Goal: Task Accomplishment & Management: Use online tool/utility

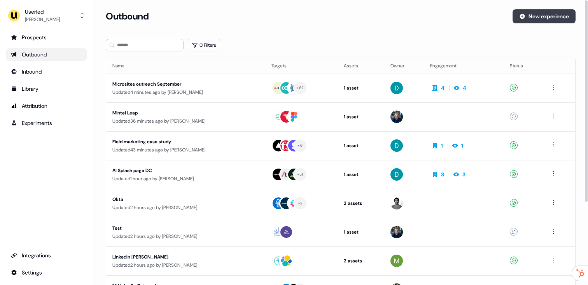
click at [541, 16] on button "New experience" at bounding box center [543, 16] width 63 height 14
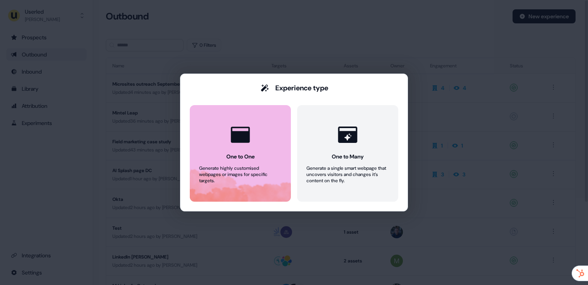
click at [248, 124] on icon at bounding box center [240, 134] width 23 height 23
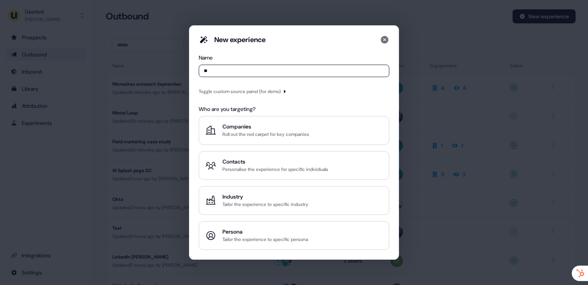
type input "*"
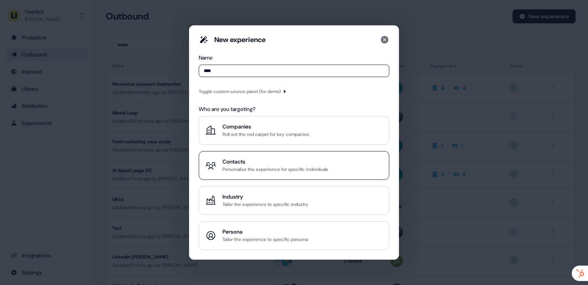
type input "****"
click at [273, 164] on div "Contacts" at bounding box center [275, 161] width 106 height 8
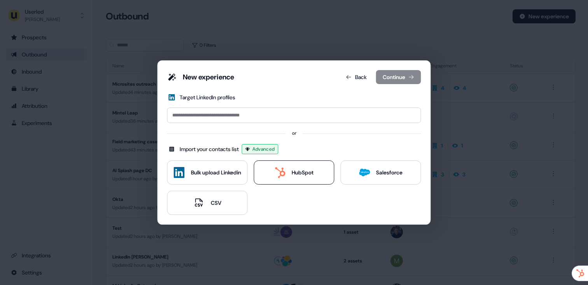
click at [294, 169] on div "HubSpot" at bounding box center [303, 172] width 22 height 8
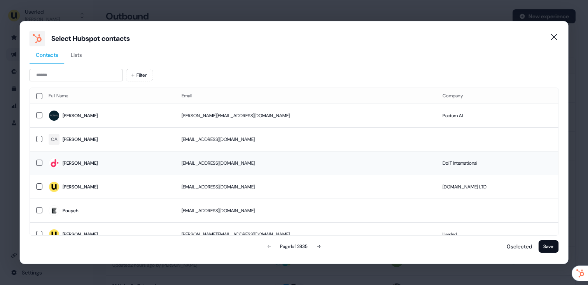
click at [113, 158] on span "[PERSON_NAME]" at bounding box center [109, 162] width 120 height 11
click at [545, 242] on button "Save" at bounding box center [548, 246] width 20 height 12
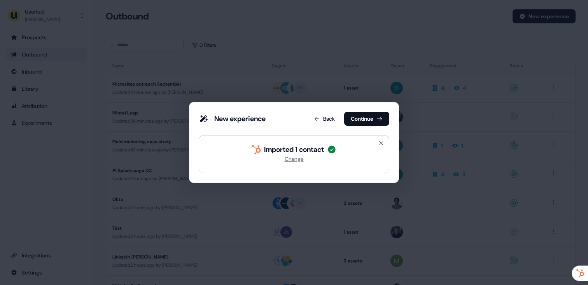
drag, startPoint x: 357, startPoint y: 105, endPoint x: 357, endPoint y: 109, distance: 4.3
click at [357, 105] on div "New experience Back Continue Imported 1 contact Change" at bounding box center [294, 142] width 210 height 81
click at [357, 112] on button "Continue" at bounding box center [366, 119] width 45 height 14
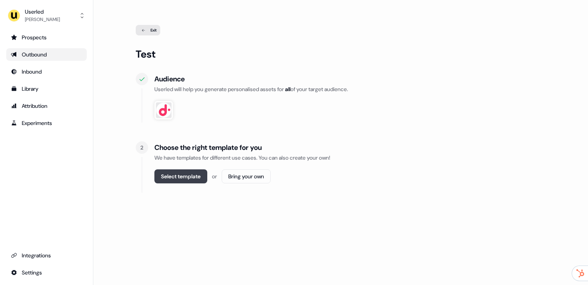
click at [183, 176] on button "Select template" at bounding box center [180, 176] width 53 height 14
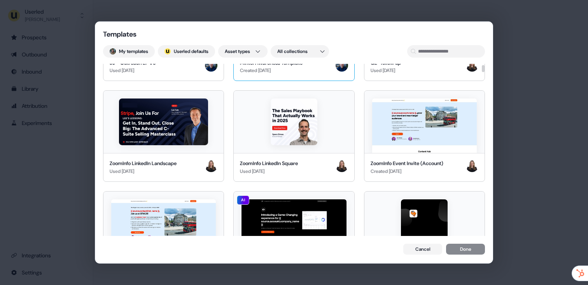
scroll to position [175, 0]
click at [142, 54] on button "My templates" at bounding box center [129, 51] width 52 height 12
click at [120, 50] on button "My templates" at bounding box center [129, 51] width 52 height 12
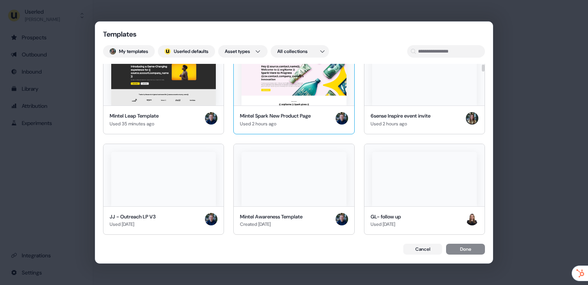
scroll to position [0, 0]
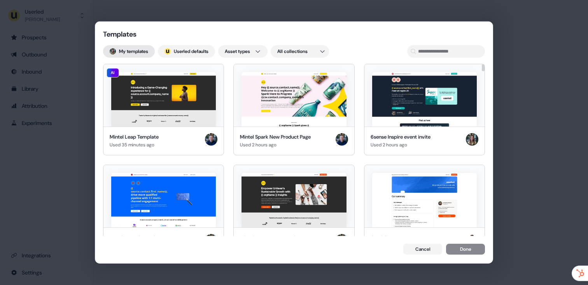
drag, startPoint x: 129, startPoint y: 55, endPoint x: 136, endPoint y: 49, distance: 9.7
click at [129, 55] on button "My templates" at bounding box center [129, 51] width 52 height 12
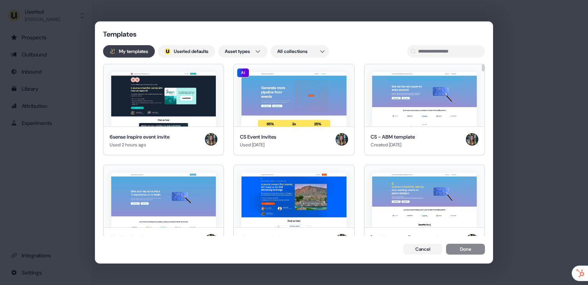
click at [135, 50] on button "My templates" at bounding box center [129, 51] width 52 height 12
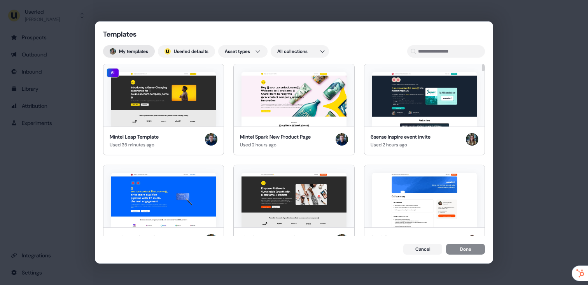
click at [144, 49] on button "My templates" at bounding box center [129, 51] width 52 height 12
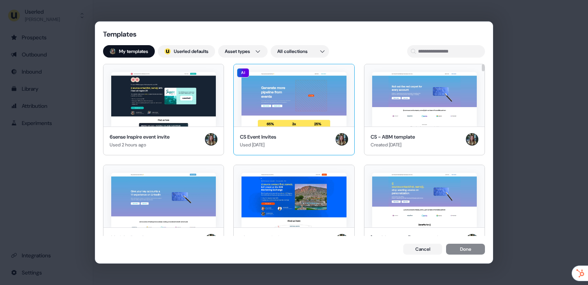
click at [301, 122] on img at bounding box center [293, 99] width 105 height 54
click at [468, 246] on button "Done" at bounding box center [465, 249] width 39 height 11
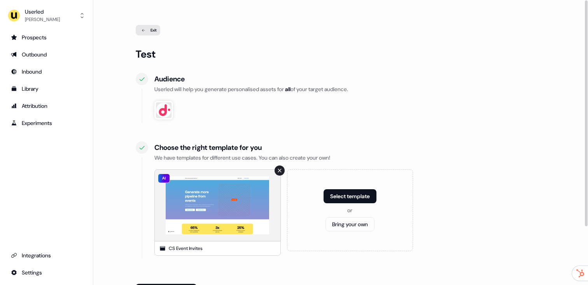
scroll to position [73, 0]
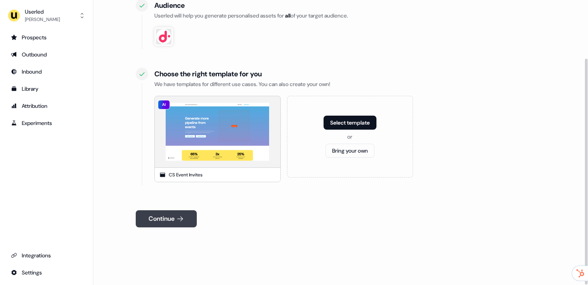
click at [179, 218] on icon at bounding box center [180, 218] width 6 height 5
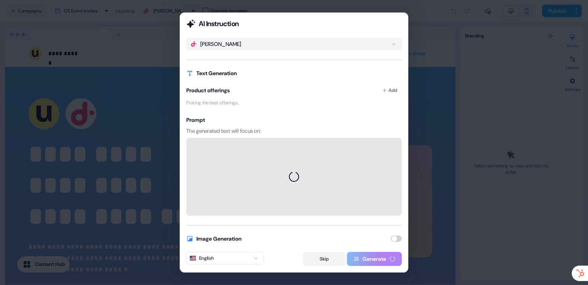
click at [329, 258] on button "Skip" at bounding box center [324, 258] width 42 height 14
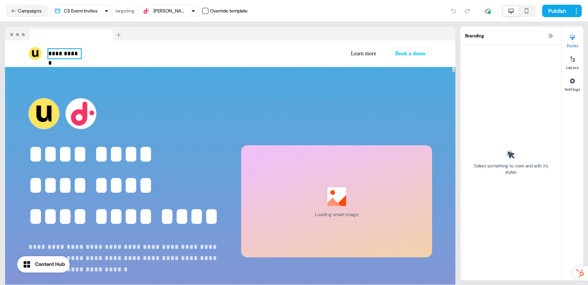
click at [62, 55] on p "**********" at bounding box center [64, 53] width 33 height 9
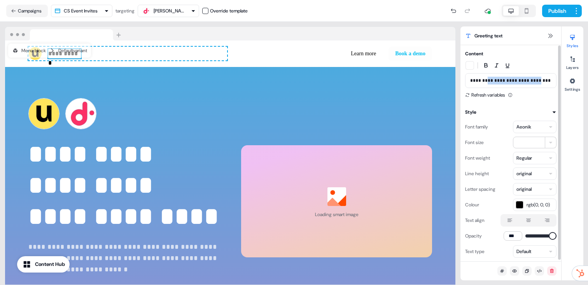
drag, startPoint x: 538, startPoint y: 81, endPoint x: 484, endPoint y: 80, distance: 53.7
click at [484, 80] on p "**********" at bounding box center [510, 81] width 81 height 8
click at [118, 245] on p "**********" at bounding box center [123, 258] width 191 height 34
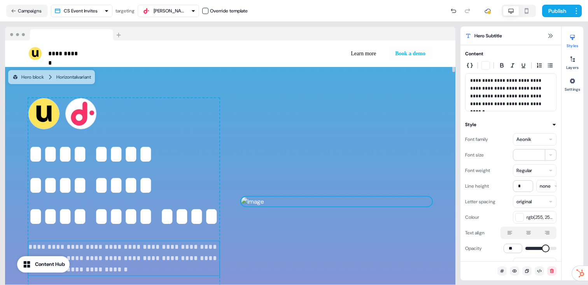
click at [340, 206] on img at bounding box center [336, 201] width 191 height 9
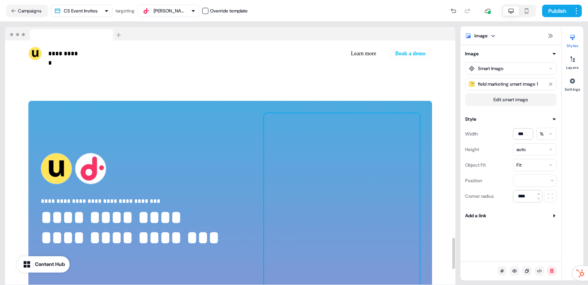
scroll to position [1613, 0]
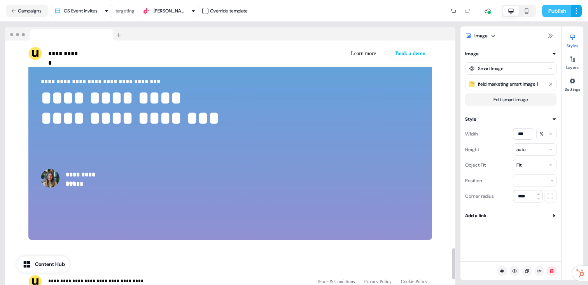
click at [555, 7] on button "Publish" at bounding box center [556, 11] width 29 height 12
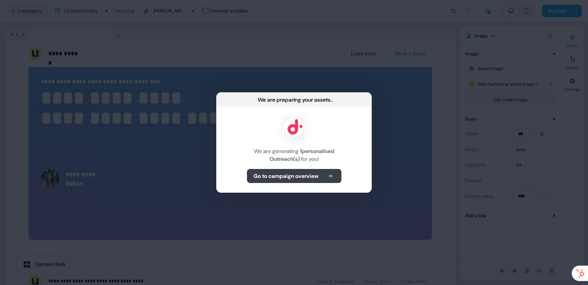
click at [284, 180] on button "Go to campaign overview" at bounding box center [294, 176] width 94 height 14
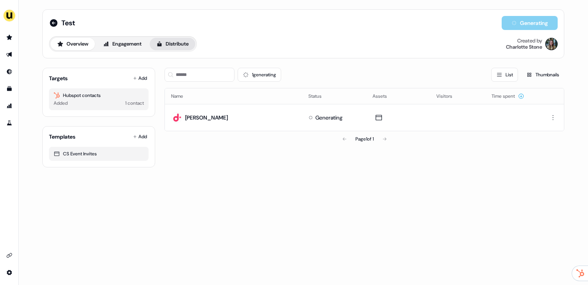
click at [169, 45] on button "Distribute" at bounding box center [172, 44] width 45 height 12
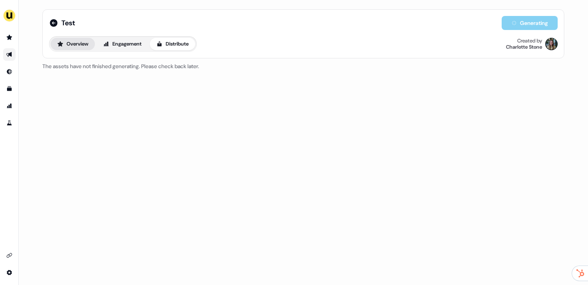
click at [87, 41] on button "Overview" at bounding box center [73, 44] width 44 height 12
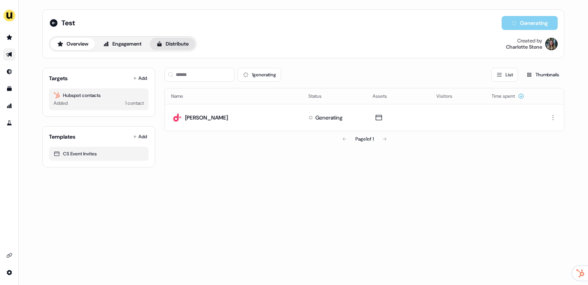
click at [195, 44] on button "Distribute" at bounding box center [172, 44] width 45 height 12
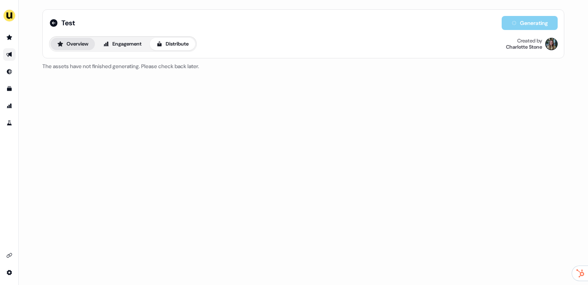
click at [67, 46] on button "Overview" at bounding box center [73, 44] width 44 height 12
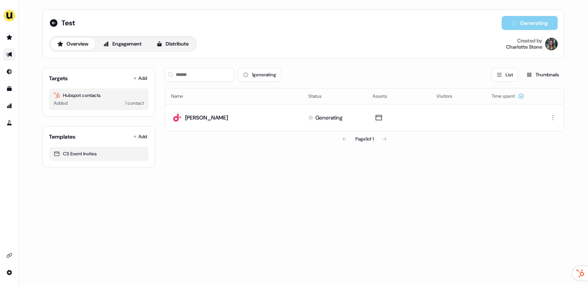
click at [199, 35] on div "Test Generating Overview Engagement Distribute Created by [PERSON_NAME]" at bounding box center [303, 34] width 508 height 36
click at [181, 39] on button "Distribute" at bounding box center [172, 44] width 45 height 12
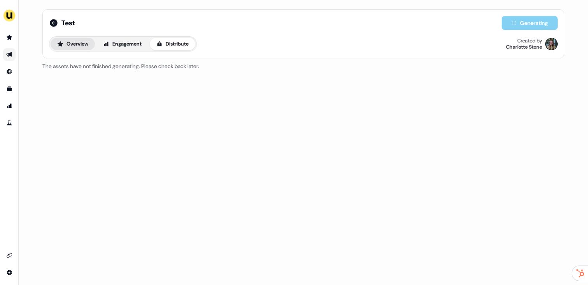
click at [91, 50] on div "Overview Engagement Distribute" at bounding box center [123, 44] width 148 height 16
click at [81, 48] on button "Overview" at bounding box center [73, 44] width 44 height 12
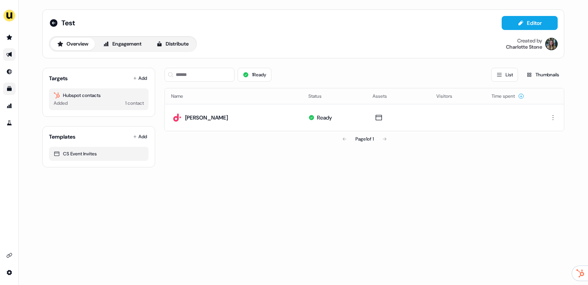
click at [11, 86] on icon "Go to templates" at bounding box center [9, 89] width 6 height 6
